Goal: Task Accomplishment & Management: Complete application form

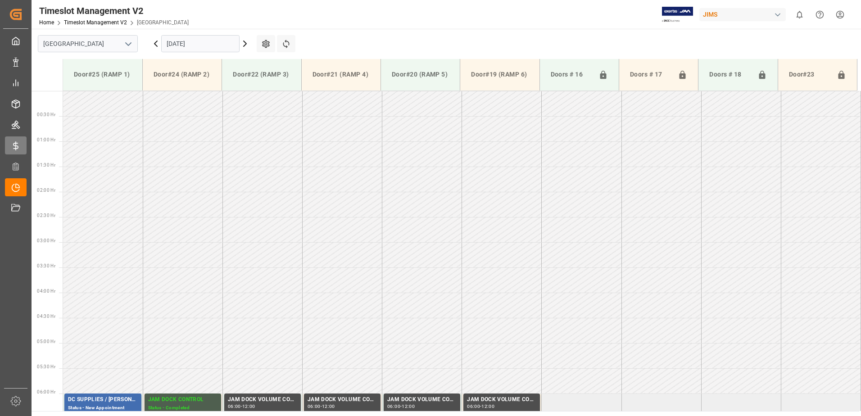
scroll to position [245, 0]
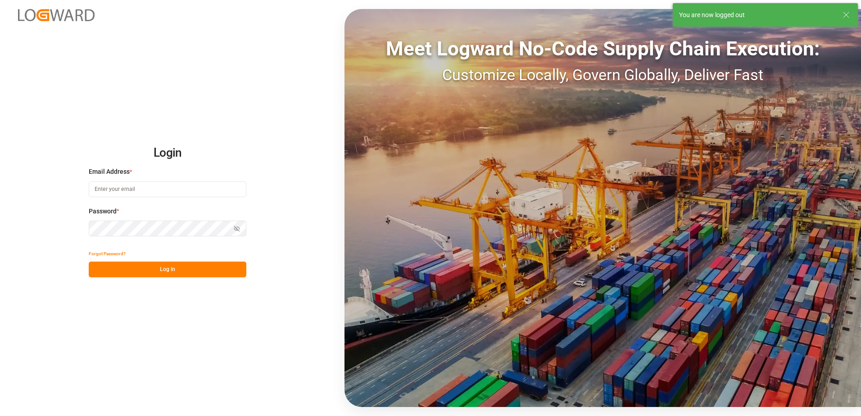
click at [136, 190] on input at bounding box center [168, 189] width 158 height 16
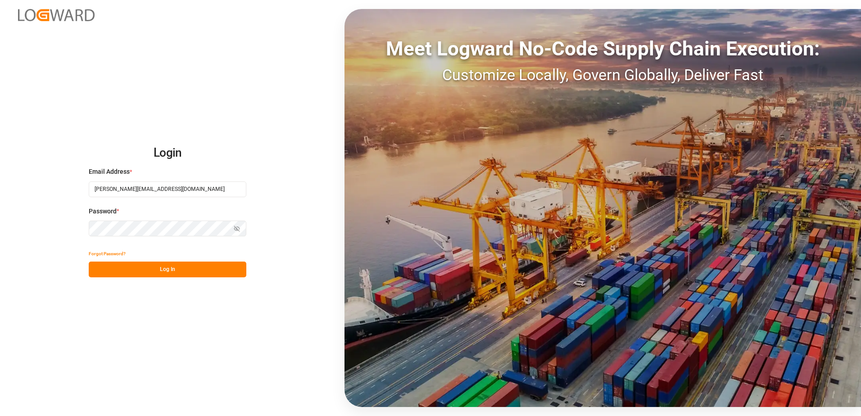
type input "[PERSON_NAME][EMAIL_ADDRESS][DOMAIN_NAME]"
click at [235, 230] on icon "button" at bounding box center [237, 229] width 6 height 6
click at [196, 274] on button "Log In" at bounding box center [168, 270] width 158 height 16
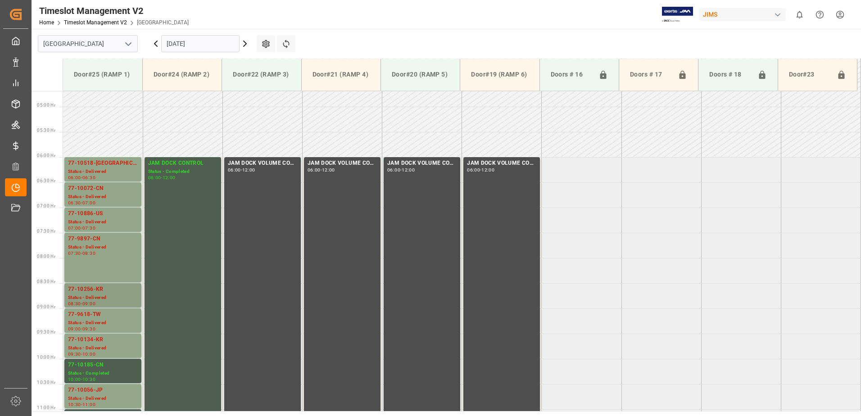
scroll to position [157, 0]
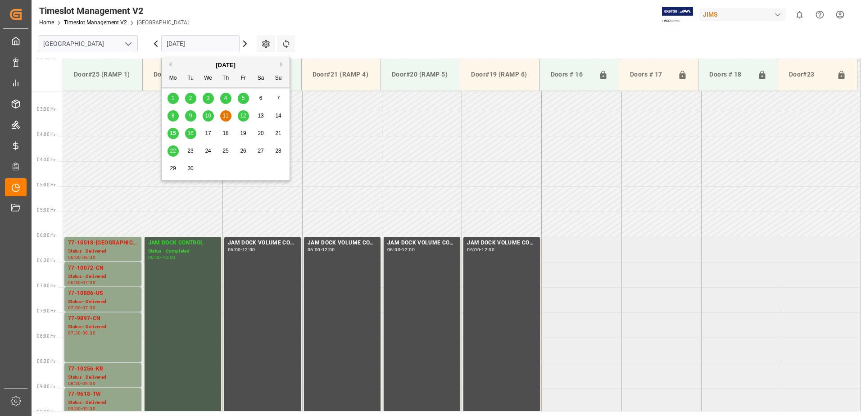
click at [219, 42] on input "[DATE]" at bounding box center [200, 43] width 78 height 17
click at [243, 116] on span "12" at bounding box center [243, 116] width 6 height 6
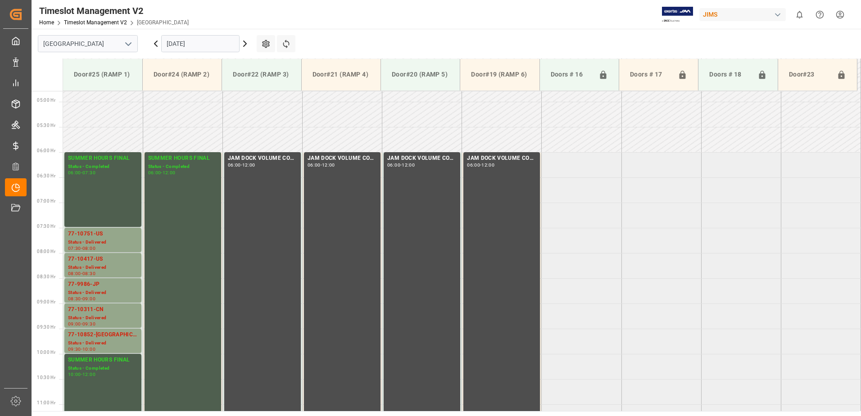
scroll to position [247, 0]
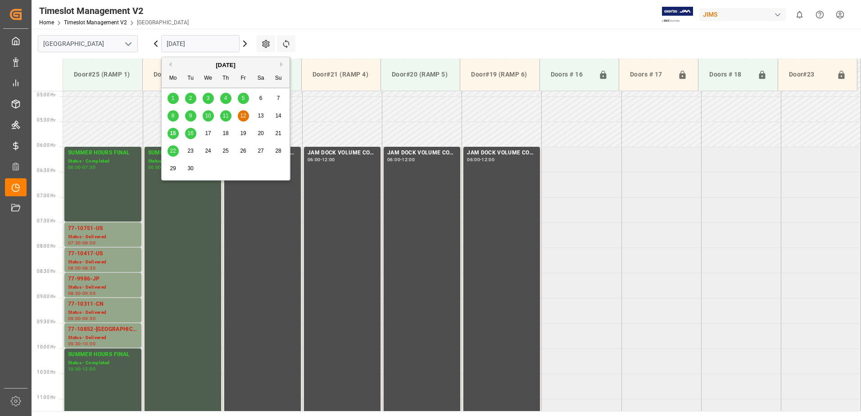
click at [220, 40] on input "[DATE]" at bounding box center [200, 43] width 78 height 17
click at [169, 133] on div "15" at bounding box center [172, 133] width 11 height 11
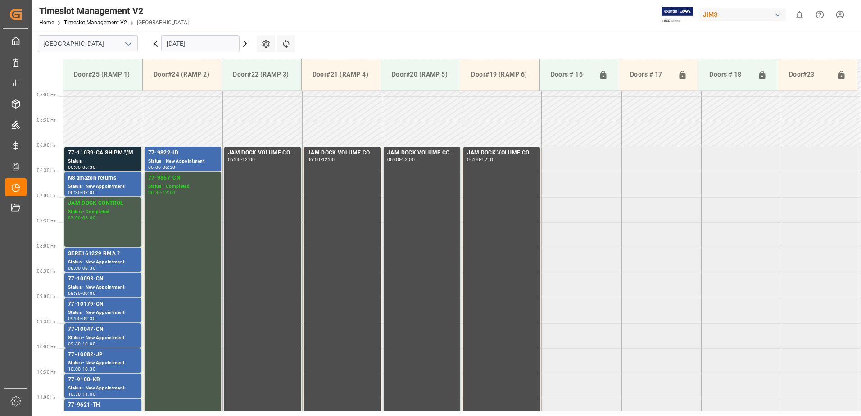
click at [192, 221] on div "77-9867-CN Status - Completed 06:30 - 12:00" at bounding box center [182, 310] width 69 height 273
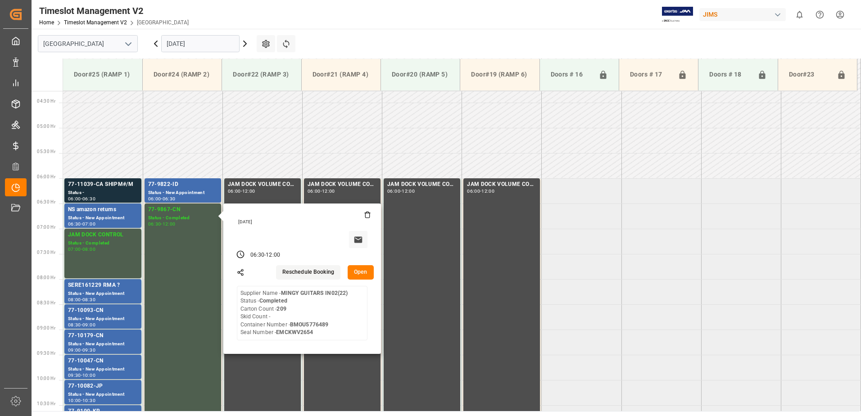
scroll to position [202, 0]
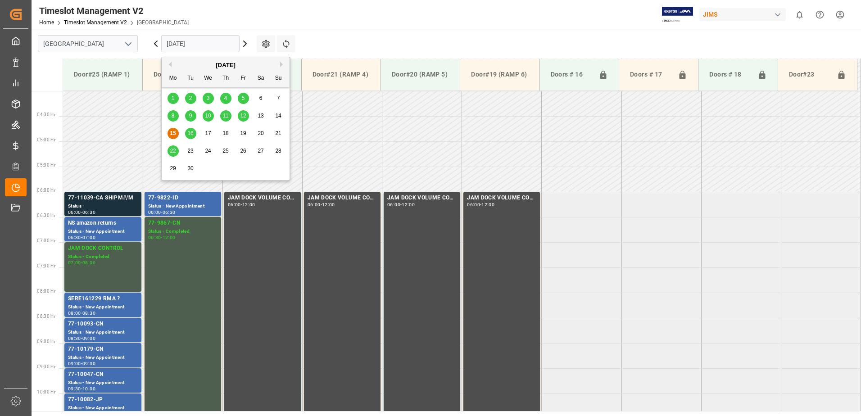
click at [211, 37] on input "[DATE]" at bounding box center [200, 43] width 78 height 17
click at [190, 136] on span "16" at bounding box center [190, 133] width 6 height 6
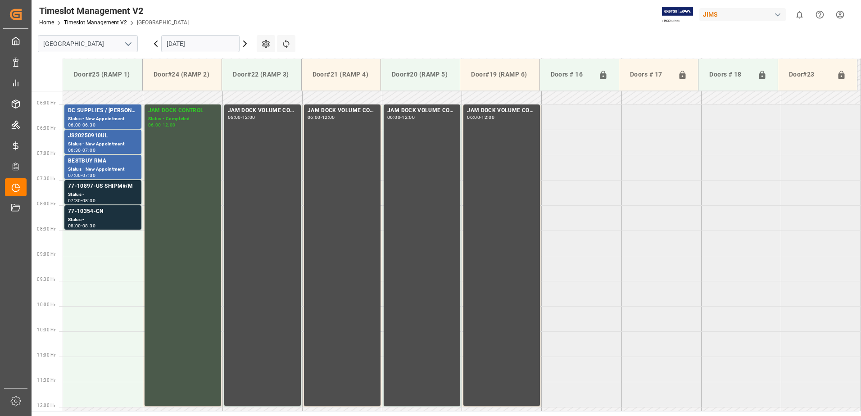
scroll to position [337, 0]
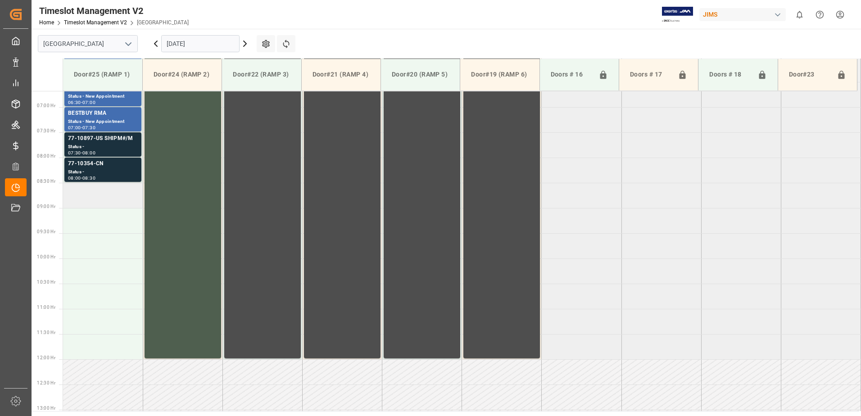
click at [113, 201] on td at bounding box center [103, 195] width 80 height 25
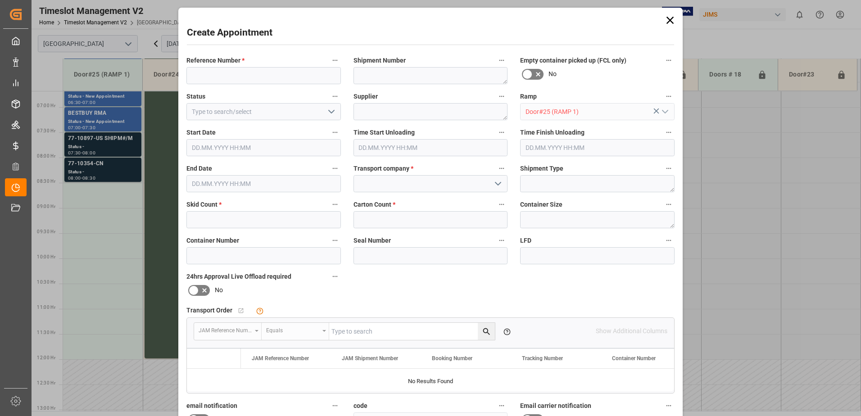
type input "[DATE] 08:30"
type input "[DATE] 09:00"
click at [307, 73] on input at bounding box center [263, 75] width 154 height 17
type input "77-9934-CN(IN06/45lines)"
click at [396, 71] on textarea at bounding box center [430, 75] width 154 height 17
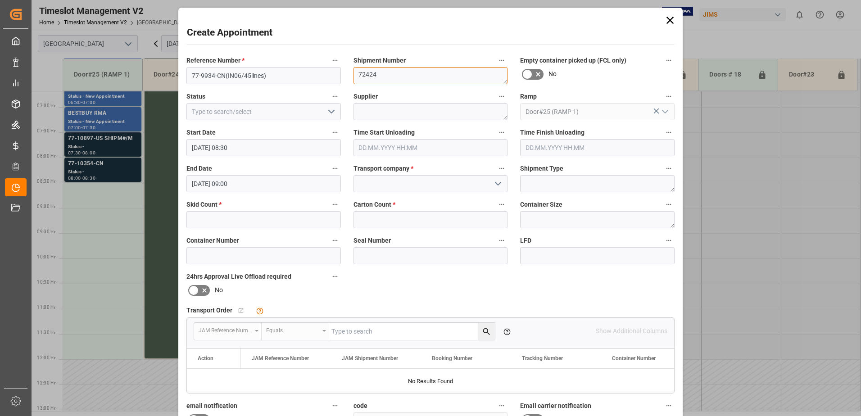
type textarea "72424"
click at [329, 111] on polyline "open menu" at bounding box center [331, 111] width 5 height 3
click at [235, 190] on div "New Appointment" at bounding box center [263, 192] width 153 height 20
type input "New Appointment"
click at [410, 112] on textarea at bounding box center [430, 111] width 154 height 17
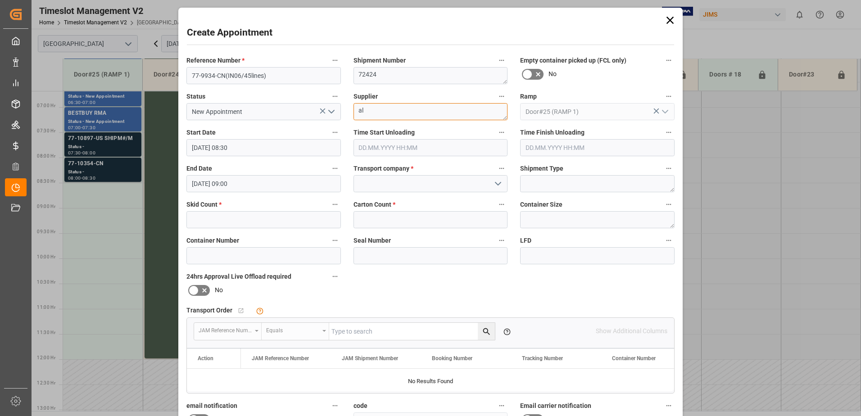
type textarea "a"
type textarea "ALLEN&HEATH"
click at [496, 185] on polyline "open menu" at bounding box center [497, 183] width 5 height 3
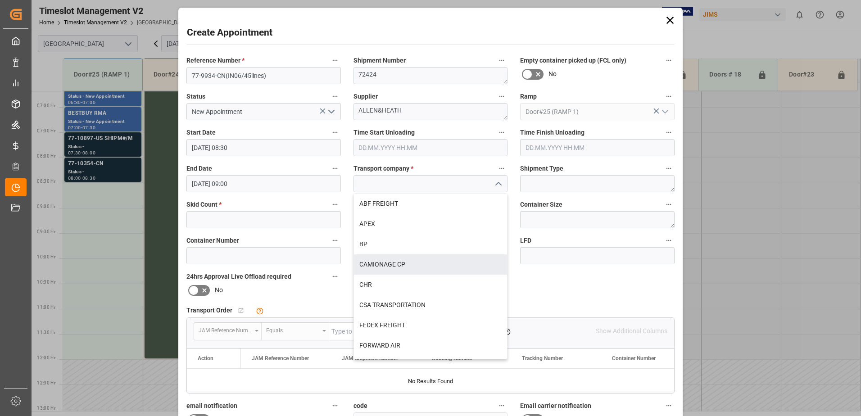
click at [395, 261] on div "CAMIONAGE CP" at bounding box center [430, 264] width 153 height 20
type input "CAMIONAGE CP"
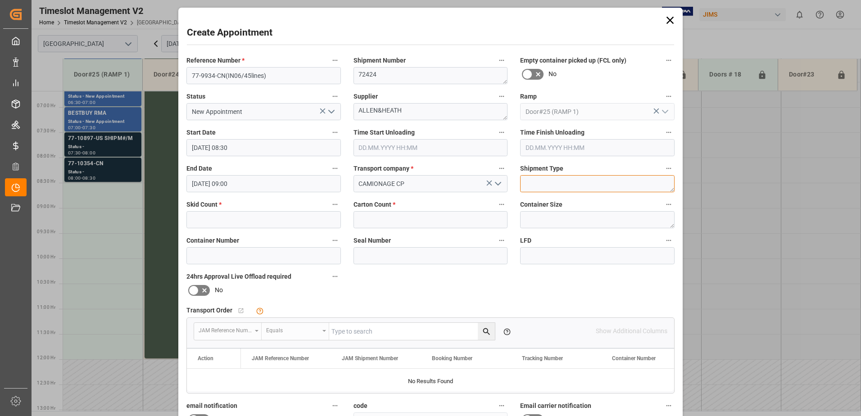
click at [573, 180] on textarea at bounding box center [597, 183] width 154 height 17
type textarea "40 FT.CONTAINER"
click at [222, 216] on input "text" at bounding box center [263, 219] width 154 height 17
type input "50"
click at [392, 222] on input "text" at bounding box center [430, 219] width 154 height 17
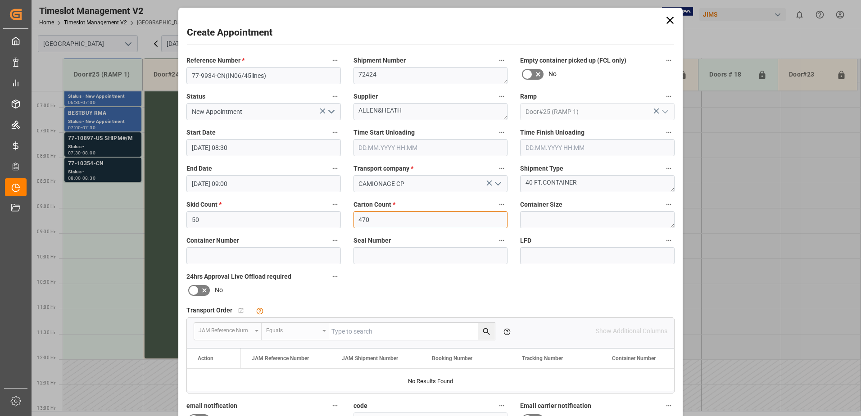
type input "470"
click at [545, 219] on textarea at bounding box center [597, 219] width 154 height 17
type textarea "40 FT."
drag, startPoint x: 287, startPoint y: 260, endPoint x: 299, endPoint y: 256, distance: 13.2
click at [287, 260] on input at bounding box center [263, 255] width 154 height 17
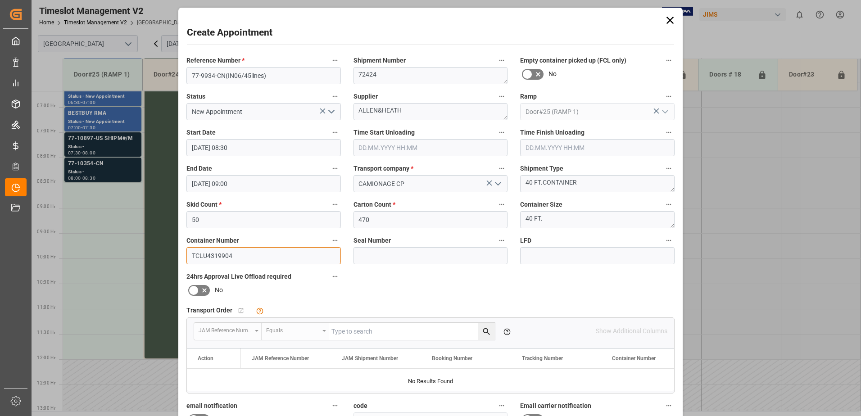
type input "TCLU4319904"
click at [396, 252] on input at bounding box center [430, 255] width 154 height 17
click at [799, 180] on div "Create Appointment Reference Number * 77-9934-CN(IN06/45lines) Shipment Number …" at bounding box center [430, 208] width 861 height 416
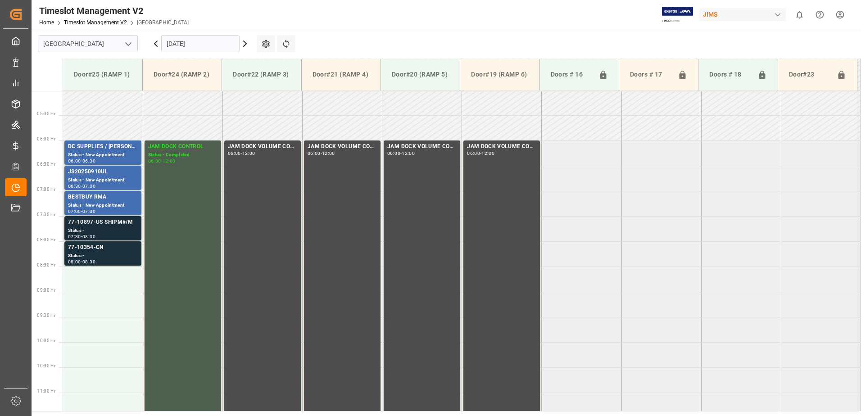
scroll to position [247, 0]
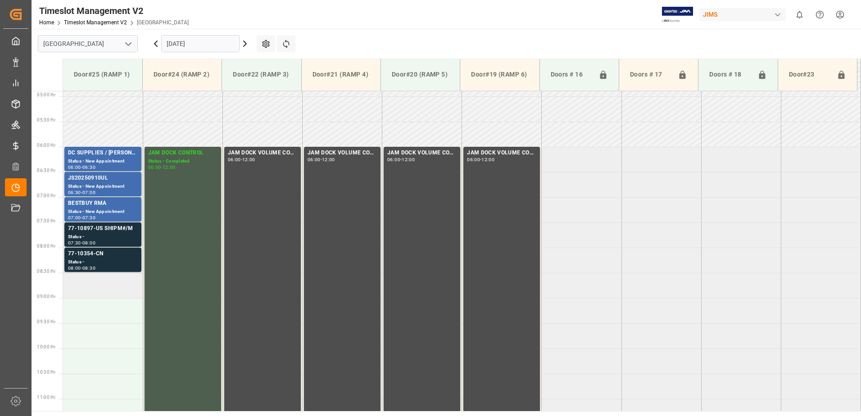
click at [106, 284] on td at bounding box center [103, 285] width 80 height 25
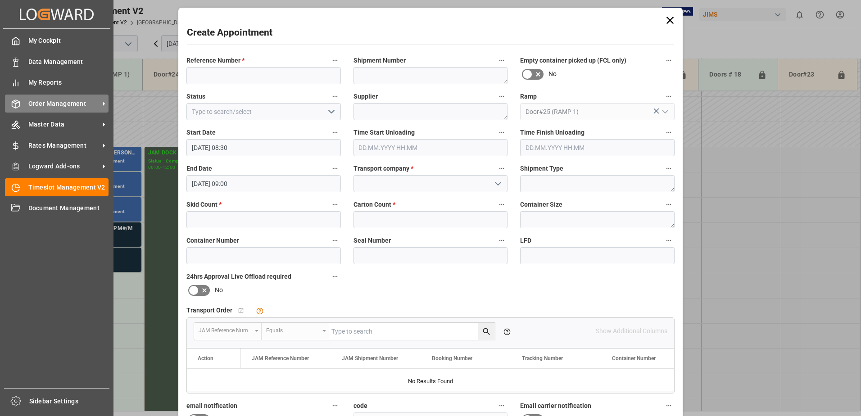
click at [49, 104] on span "Order Management" at bounding box center [63, 103] width 71 height 9
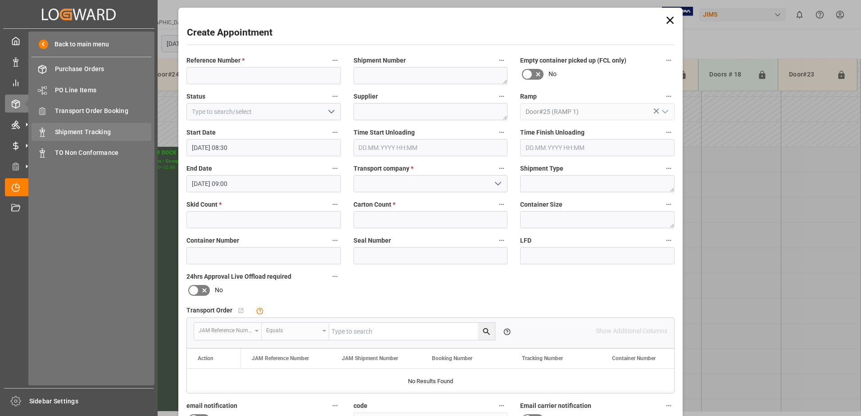
click at [87, 129] on span "Shipment Tracking" at bounding box center [103, 131] width 97 height 9
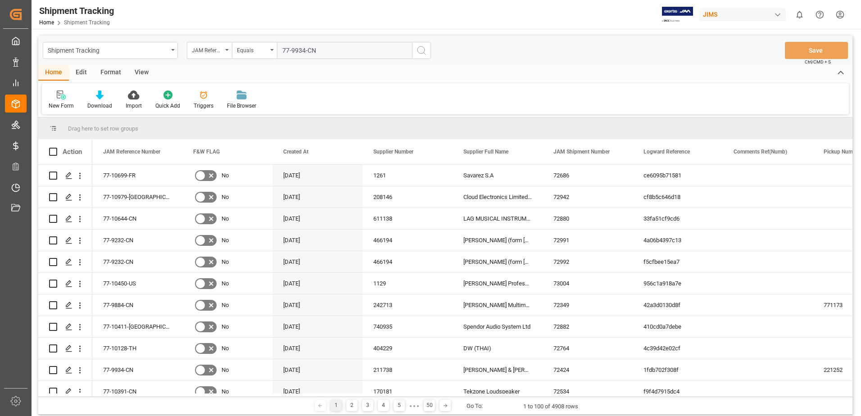
type input "77-9934-CN"
click at [424, 54] on icon "search button" at bounding box center [421, 50] width 11 height 11
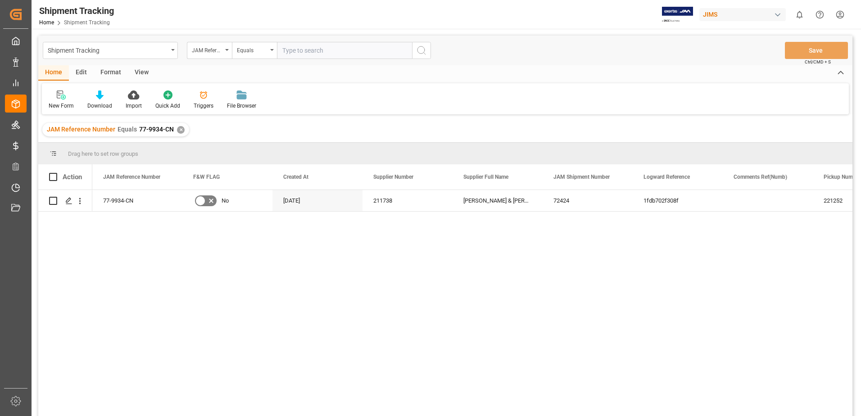
click at [137, 73] on div "View" at bounding box center [141, 72] width 27 height 15
click at [57, 97] on icon at bounding box center [57, 94] width 9 height 9
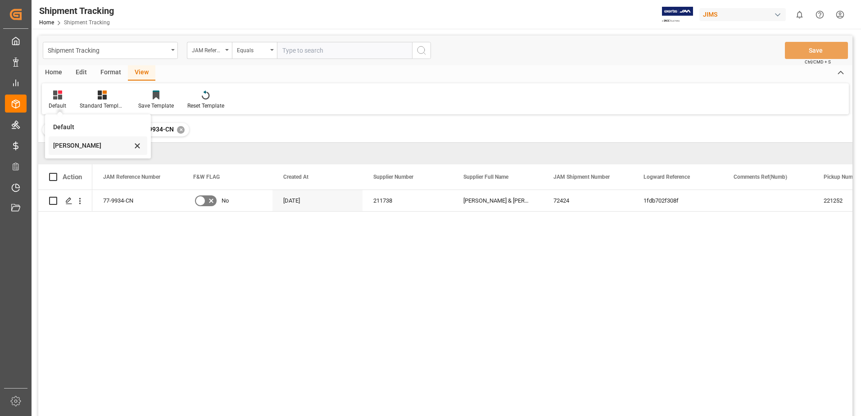
click at [73, 142] on div "[PERSON_NAME]" at bounding box center [92, 145] width 79 height 9
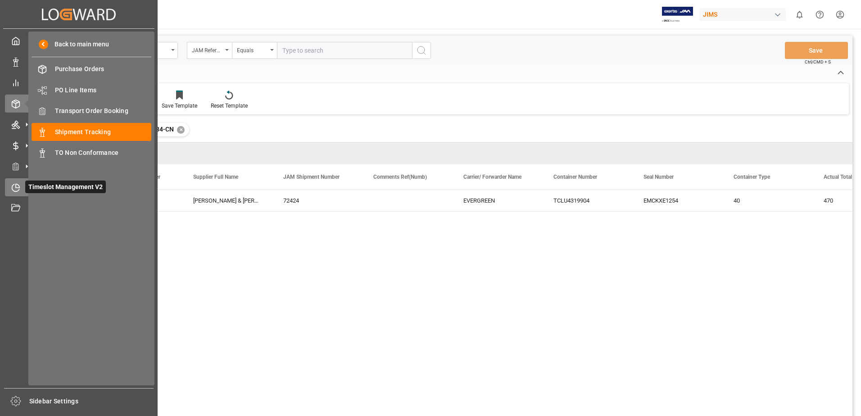
click at [18, 190] on icon at bounding box center [15, 187] width 9 height 9
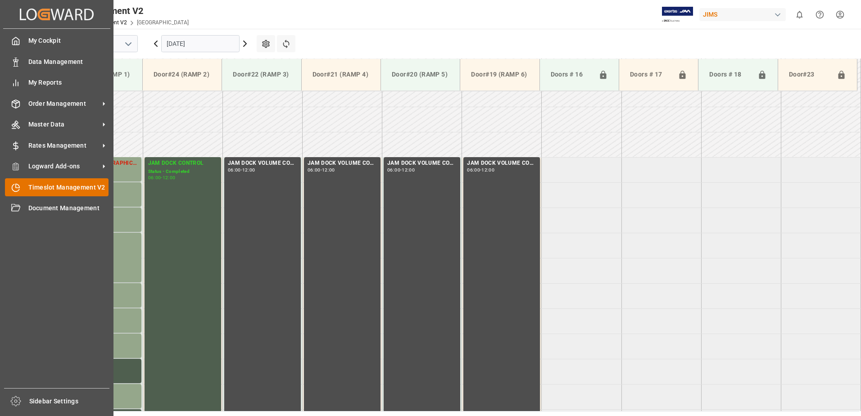
scroll to position [247, 0]
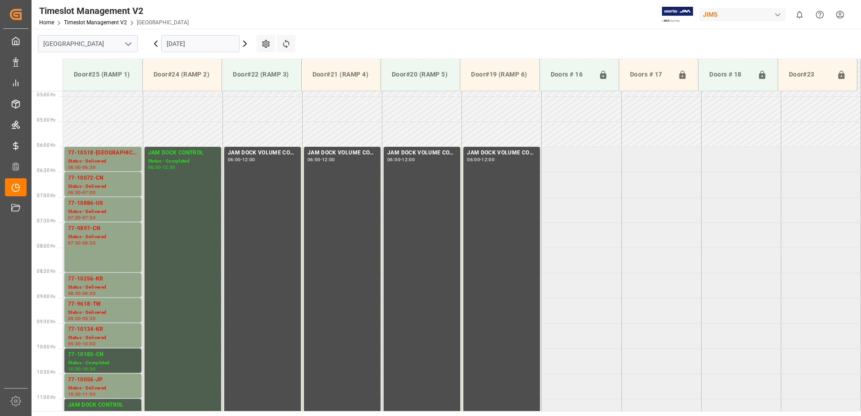
click at [213, 44] on input "[DATE]" at bounding box center [200, 43] width 78 height 17
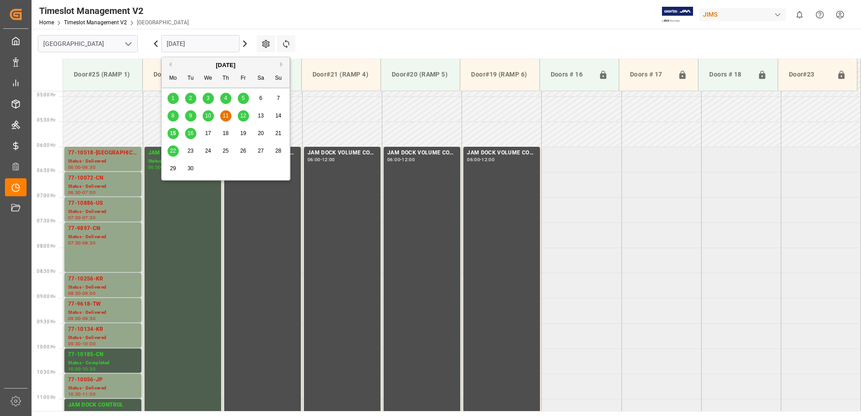
click at [189, 134] on span "16" at bounding box center [190, 133] width 6 height 6
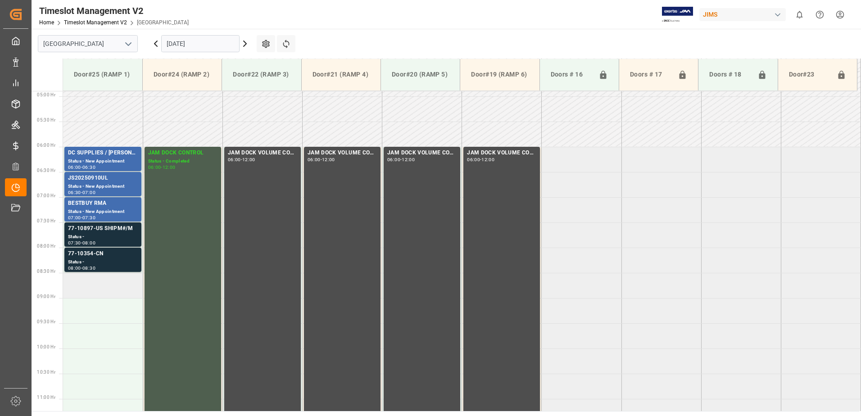
click at [111, 284] on td at bounding box center [103, 285] width 80 height 25
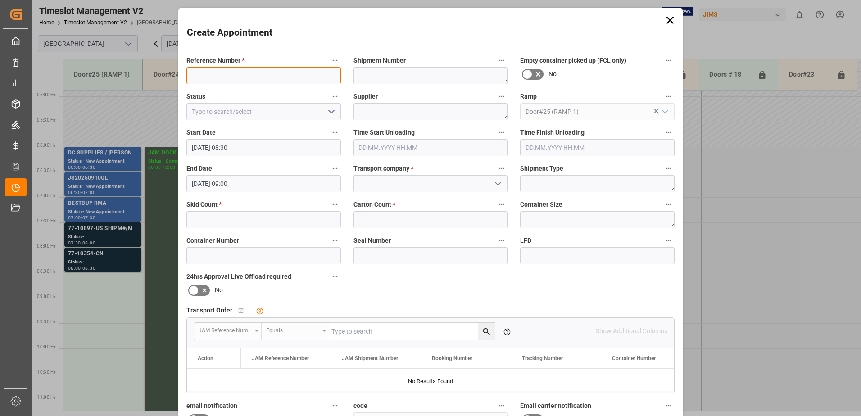
click at [295, 70] on input at bounding box center [263, 75] width 154 height 17
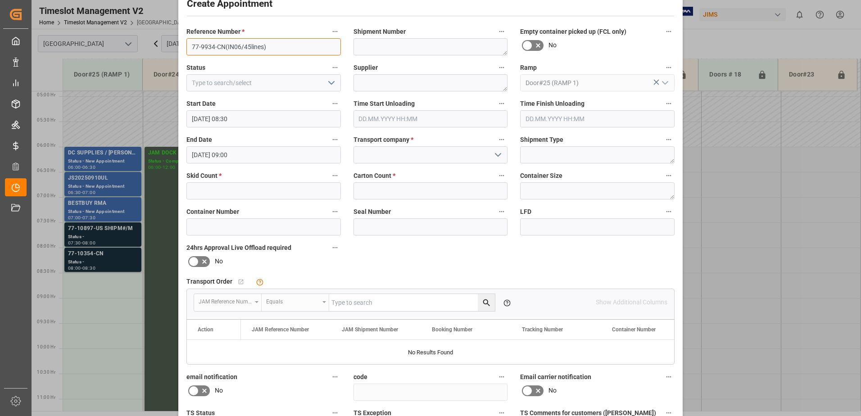
scroll to position [45, 0]
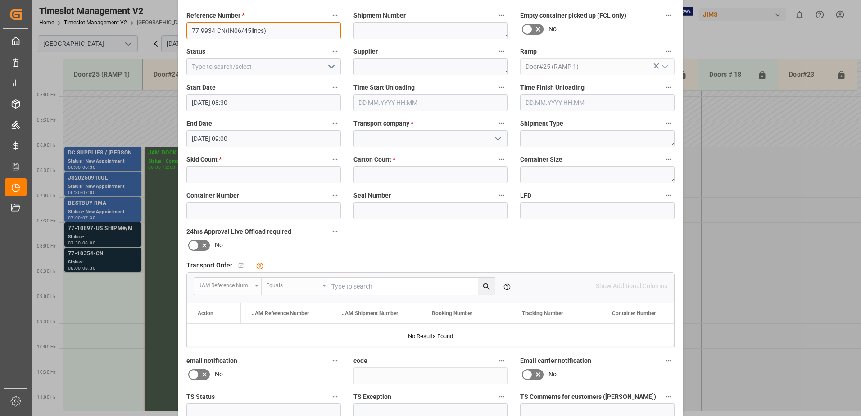
type input "77-9934-CN(IN06/45lines)"
click at [398, 30] on textarea at bounding box center [430, 30] width 154 height 17
type textarea "72424"
click at [334, 68] on icon "open menu" at bounding box center [331, 66] width 11 height 11
click at [215, 146] on div "New Appointment" at bounding box center [263, 147] width 153 height 20
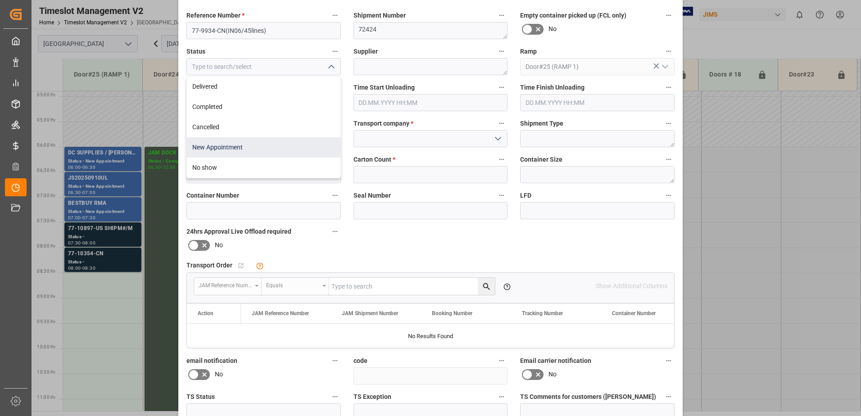
type input "New Appointment"
click at [405, 63] on textarea at bounding box center [430, 66] width 154 height 17
type textarea "a"
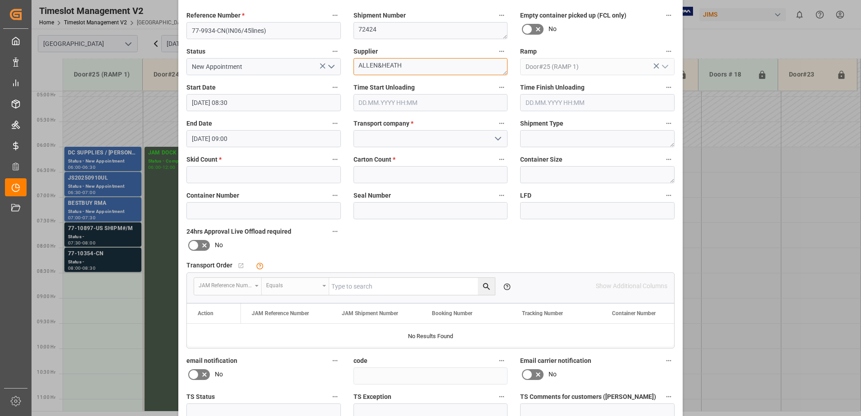
type textarea "ALLEN&HEATH"
click at [495, 137] on icon "open menu" at bounding box center [497, 138] width 11 height 11
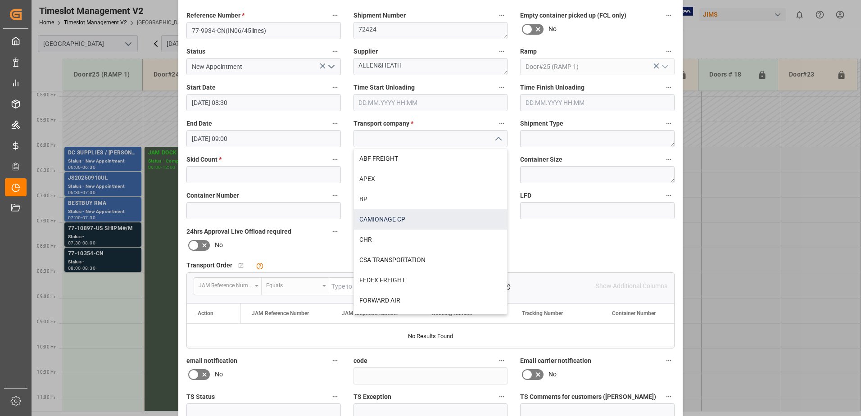
click at [406, 219] on div "CAMIONAGE CP" at bounding box center [430, 219] width 153 height 20
type input "CAMIONAGE CP"
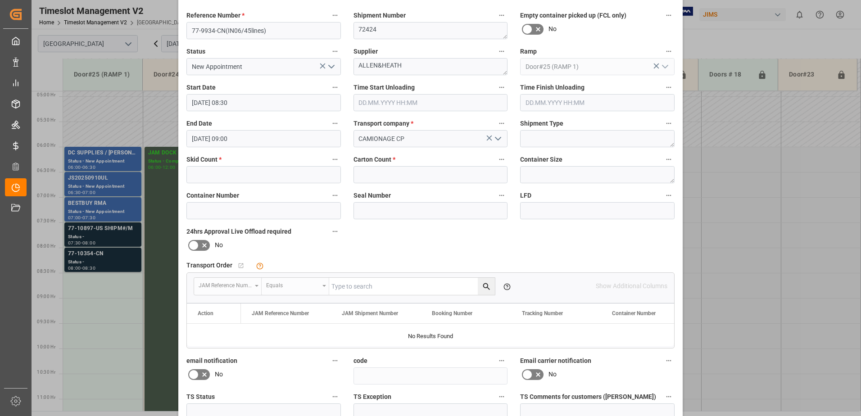
click at [244, 137] on input "[DATE] 09:00" at bounding box center [263, 138] width 154 height 17
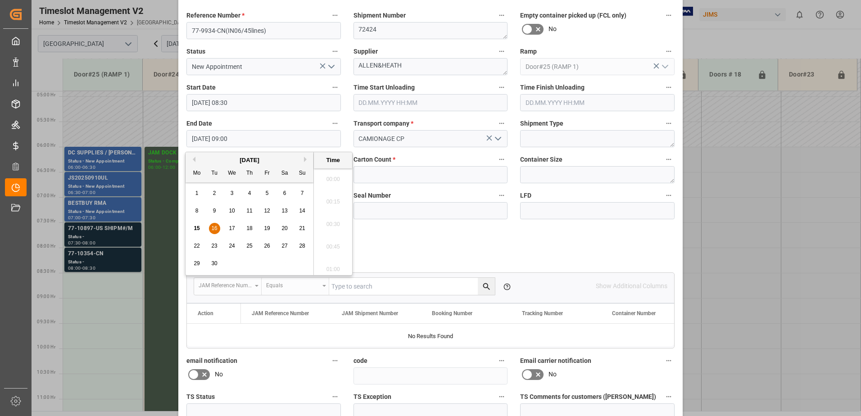
scroll to position [768, 0]
click at [211, 230] on div "16" at bounding box center [214, 228] width 11 height 11
click at [334, 264] on li "12:00" at bounding box center [333, 266] width 38 height 23
type input "[DATE] 12:00"
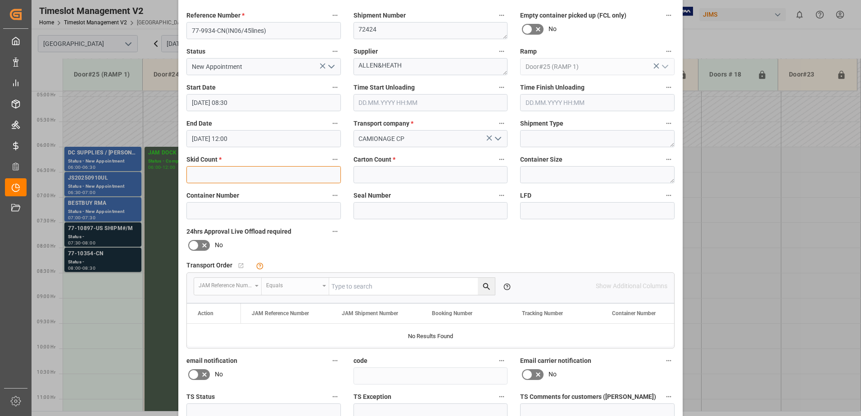
click at [250, 176] on input "text" at bounding box center [263, 174] width 154 height 17
type input "50"
click at [402, 176] on input "text" at bounding box center [430, 174] width 154 height 17
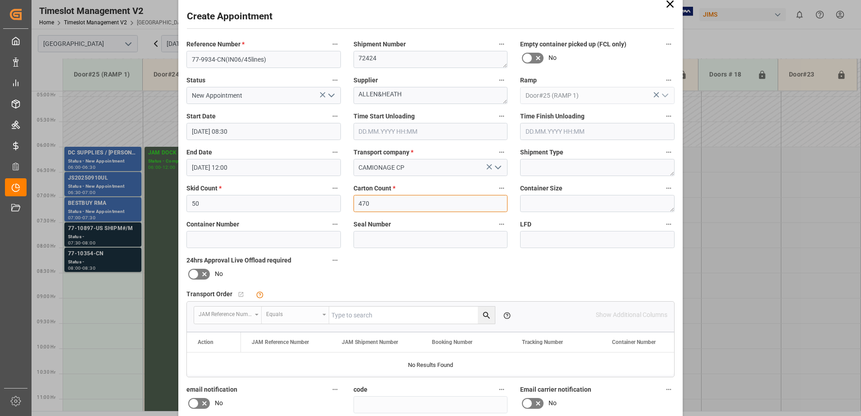
scroll to position [0, 0]
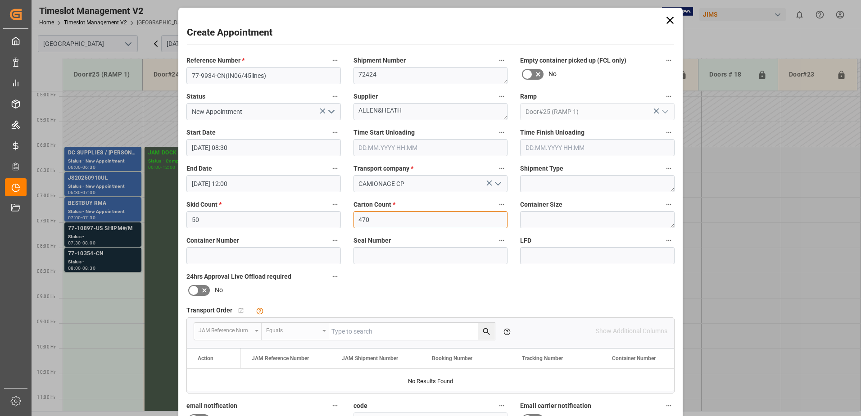
type input "470"
click at [232, 254] on input at bounding box center [263, 255] width 154 height 17
type input "TCLU4319904"
click at [390, 254] on input at bounding box center [430, 255] width 154 height 17
type input "EMCKXE1254"
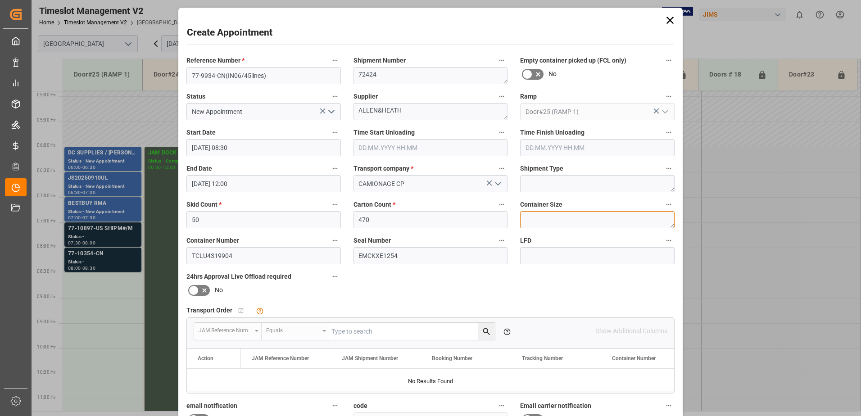
click at [538, 214] on textarea at bounding box center [597, 219] width 154 height 17
type textarea "40 FT."
click at [532, 179] on textarea at bounding box center [597, 183] width 154 height 17
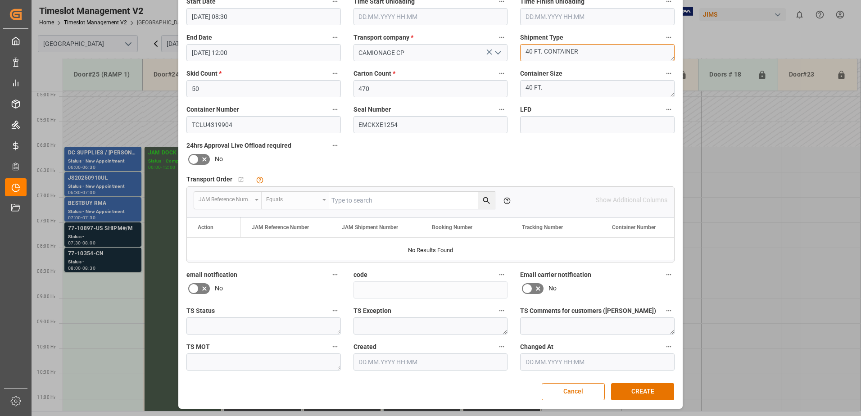
scroll to position [131, 0]
type textarea "40 FT. CONTAINER"
click at [651, 393] on button "CREATE" at bounding box center [642, 391] width 63 height 17
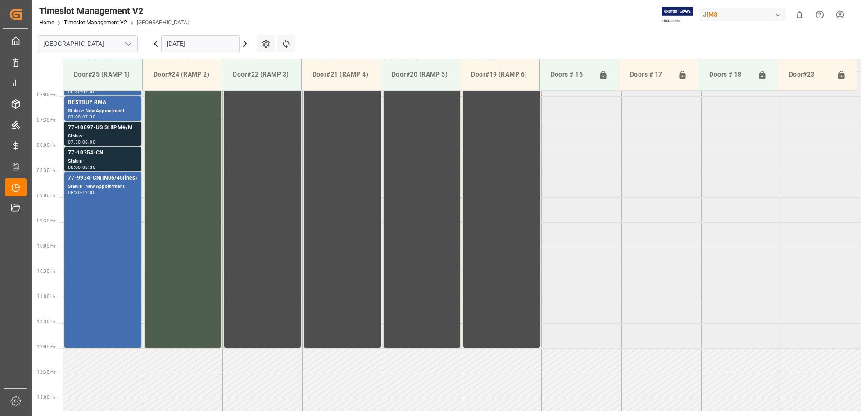
scroll to position [212, 0]
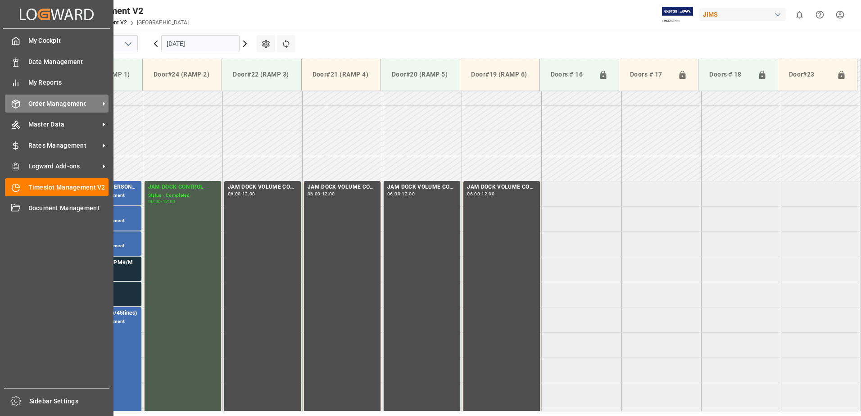
click at [62, 103] on span "Order Management" at bounding box center [63, 103] width 71 height 9
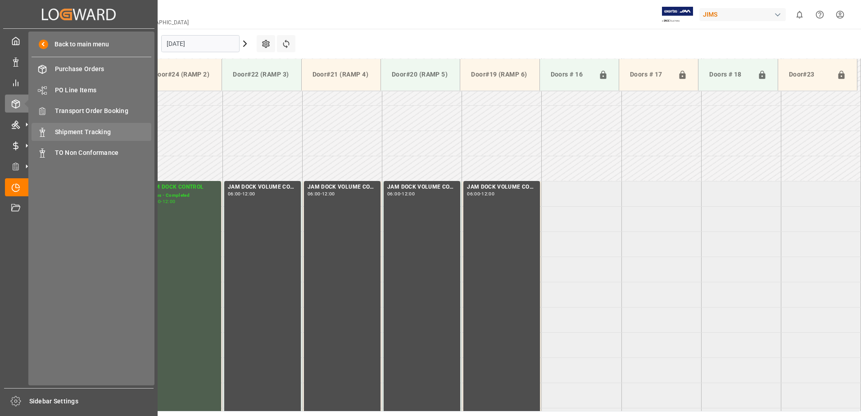
click at [96, 129] on span "Shipment Tracking" at bounding box center [103, 131] width 97 height 9
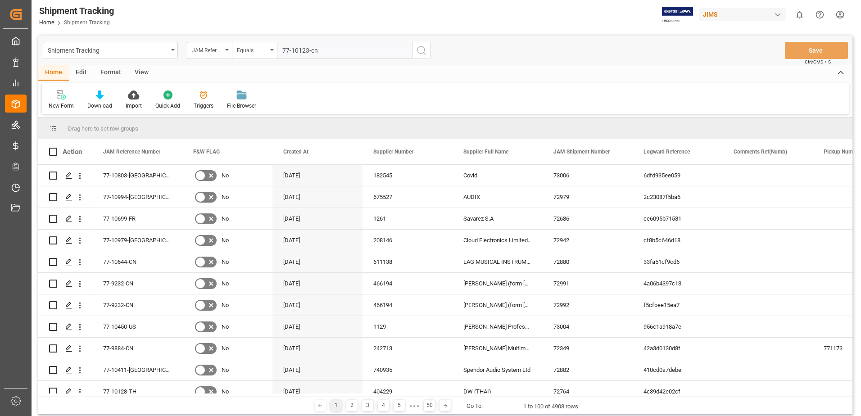
type input "77-10123-cn"
click at [421, 51] on icon "search button" at bounding box center [421, 50] width 11 height 11
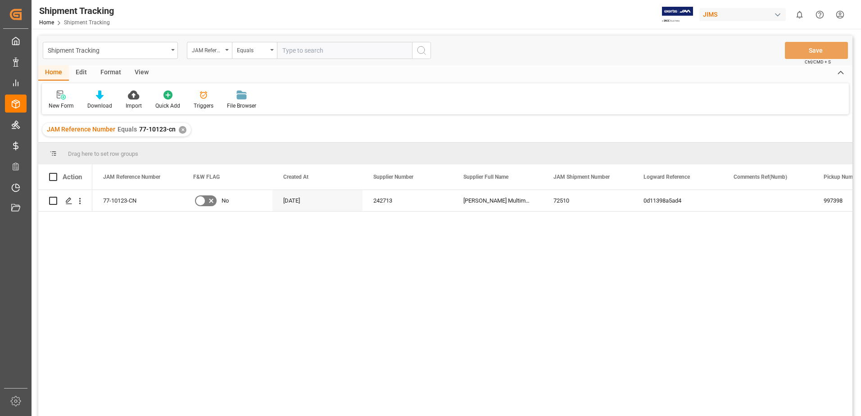
click at [139, 72] on div "View" at bounding box center [141, 72] width 27 height 15
click at [56, 101] on div "Default" at bounding box center [57, 100] width 31 height 20
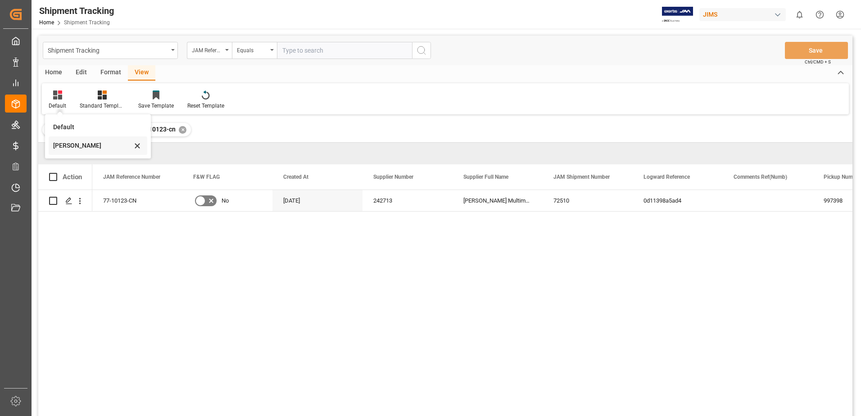
click at [60, 144] on div "[PERSON_NAME]" at bounding box center [92, 145] width 79 height 9
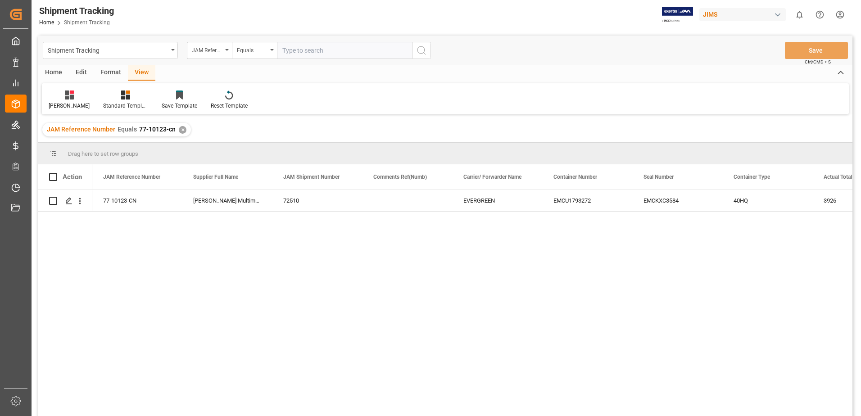
click at [794, 233] on div "77-10123-CN [PERSON_NAME] Multimedia [GEOGRAPHIC_DATA] 72510 EVERGREEN EMCU1793…" at bounding box center [472, 306] width 760 height 232
click at [431, 378] on div "77-10123-CN [PERSON_NAME] Multimedia [GEOGRAPHIC_DATA] 72510 EVERGREEN EMCU1793…" at bounding box center [472, 306] width 760 height 232
click at [180, 130] on div "✕" at bounding box center [183, 130] width 8 height 8
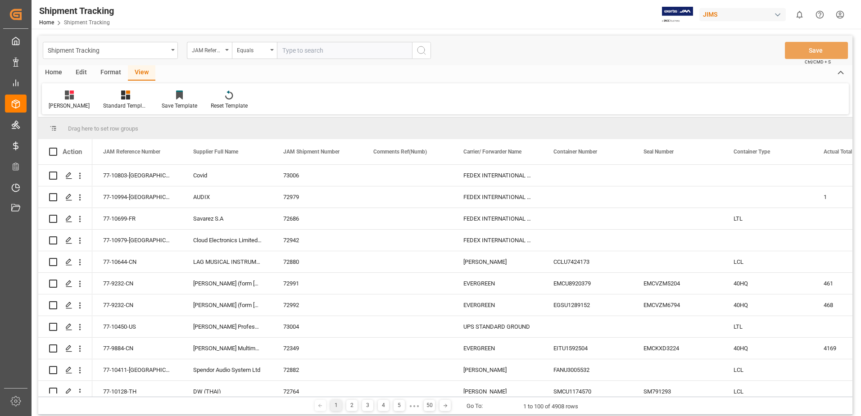
click at [323, 50] on input "text" at bounding box center [344, 50] width 135 height 17
type input "77-9884-cn"
click at [420, 49] on icon "search button" at bounding box center [421, 50] width 11 height 11
